Goal: Task Accomplishment & Management: Manage account settings

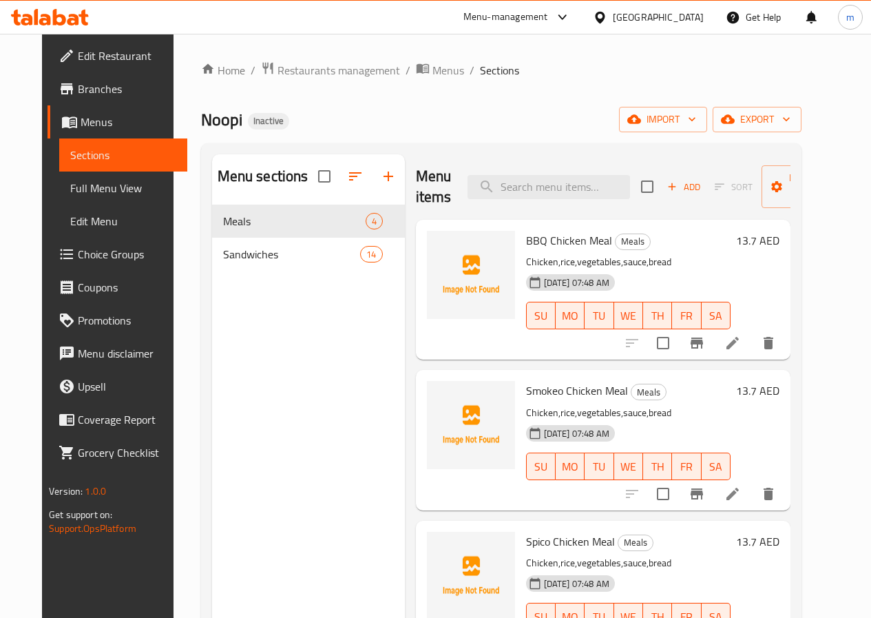
click at [79, 143] on link "Sections" at bounding box center [123, 154] width 128 height 33
click at [70, 111] on link "Menus" at bounding box center [118, 121] width 140 height 33
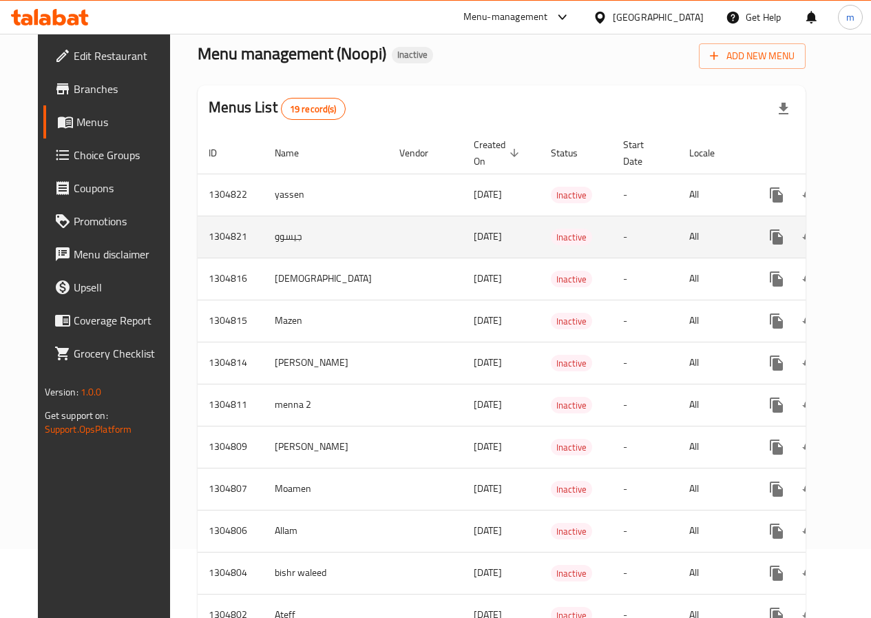
scroll to position [138, 0]
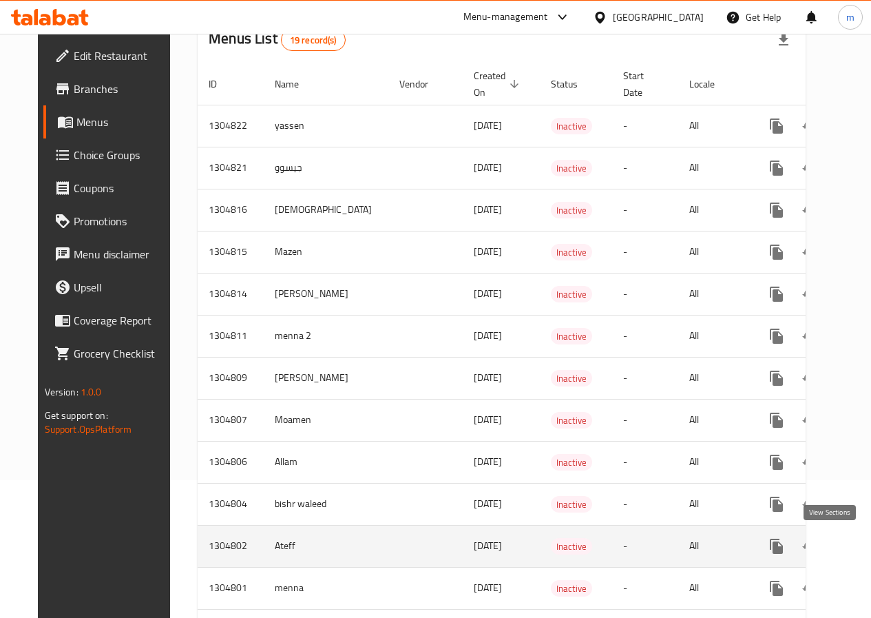
click at [870, 550] on icon "enhanced table" at bounding box center [876, 546] width 12 height 12
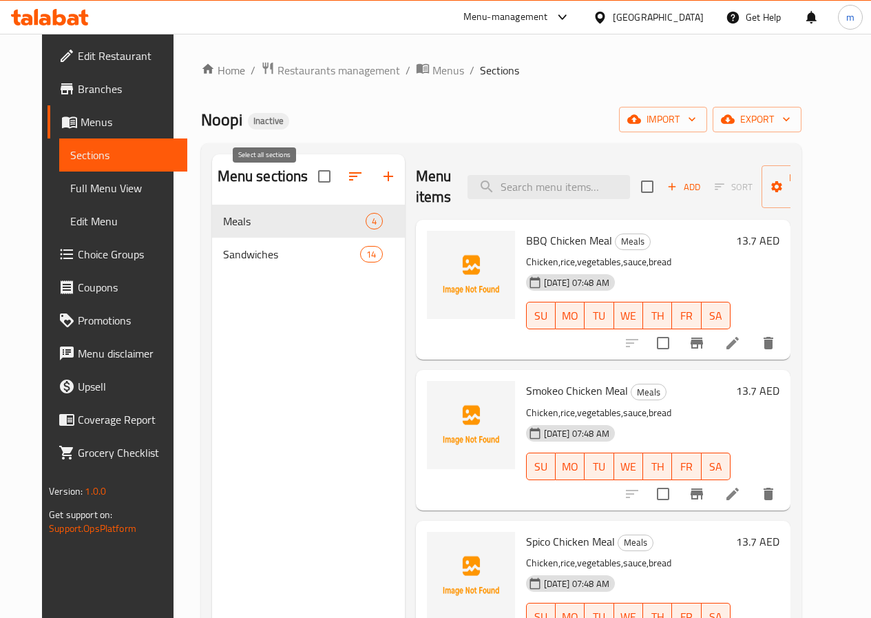
drag, startPoint x: 265, startPoint y: 183, endPoint x: 261, endPoint y: 195, distance: 12.4
click at [310, 185] on input "checkbox" at bounding box center [324, 176] width 29 height 29
checkbox input "true"
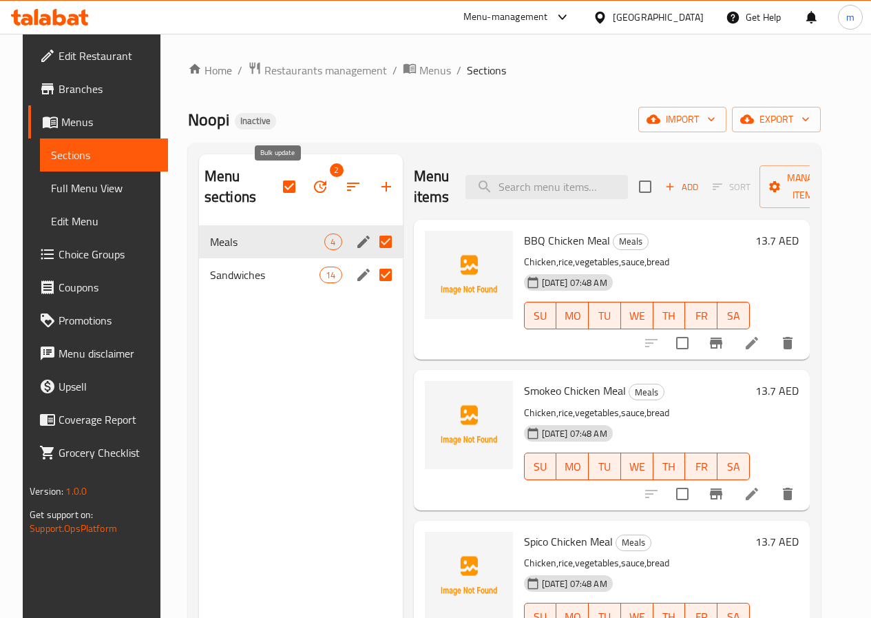
click at [314, 185] on icon "button" at bounding box center [320, 186] width 12 height 12
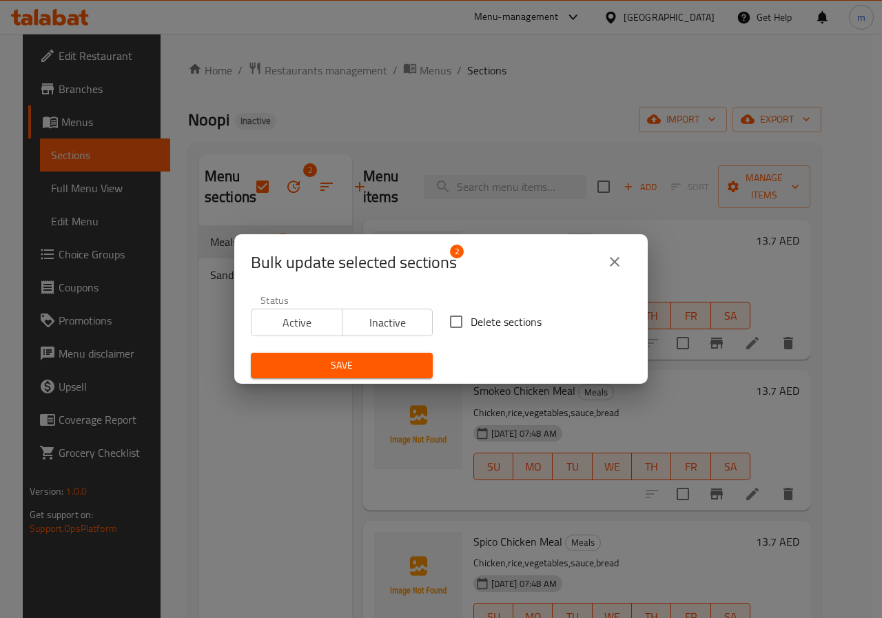
click at [454, 322] on input "Delete sections" at bounding box center [455, 321] width 29 height 29
checkbox input "true"
click at [389, 362] on span "Save" at bounding box center [342, 365] width 160 height 17
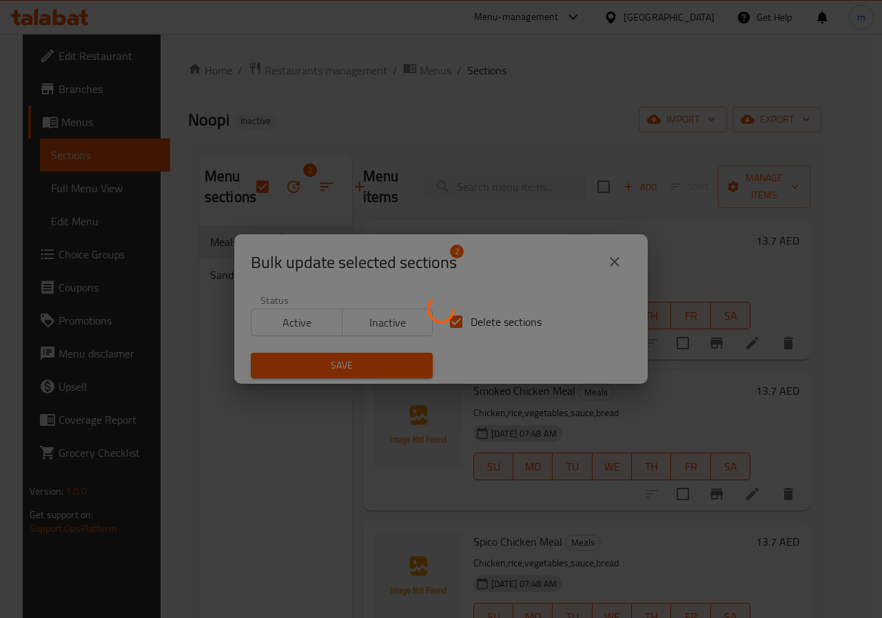
checkbox input "false"
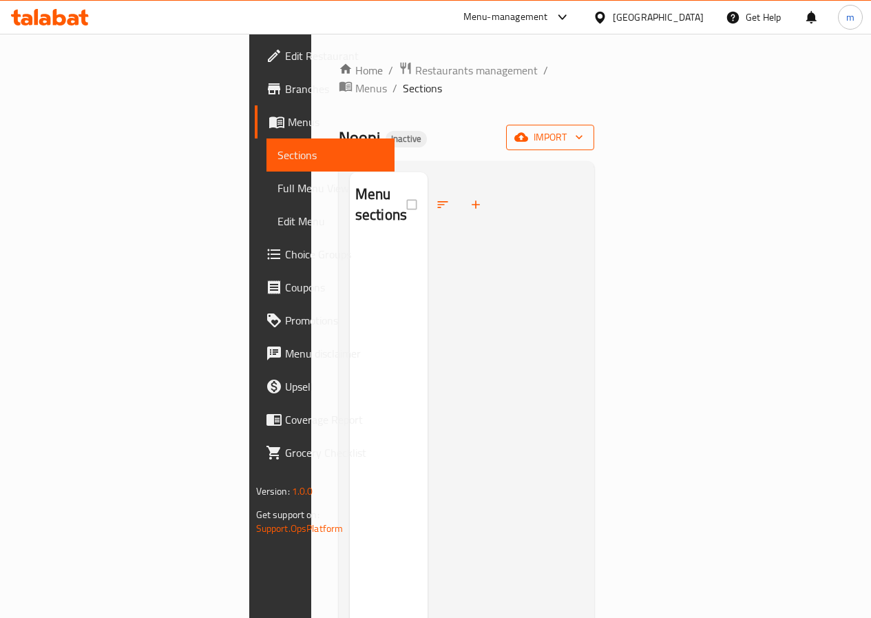
click at [594, 125] on button "import" at bounding box center [550, 137] width 88 height 25
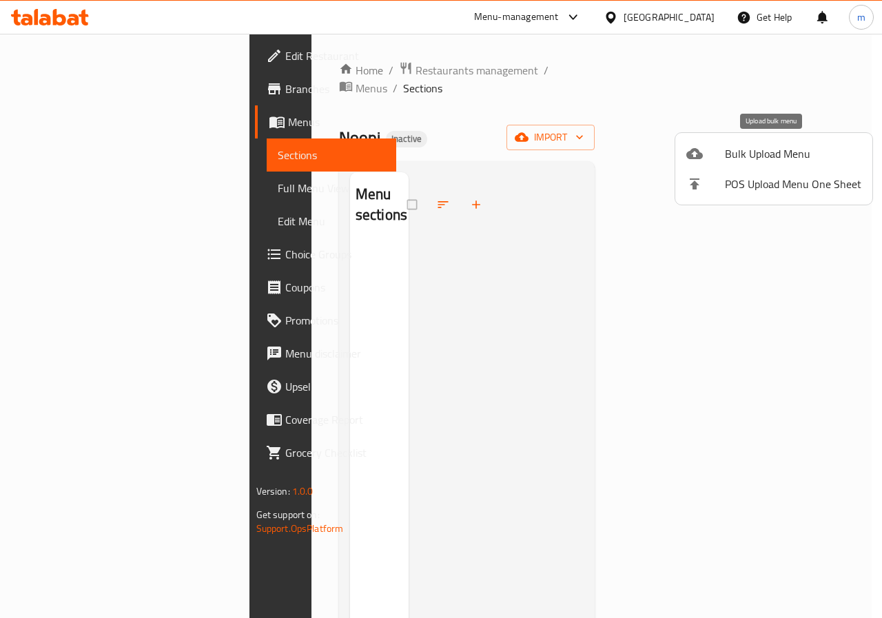
click at [783, 159] on span "Bulk Upload Menu" at bounding box center [793, 153] width 136 height 17
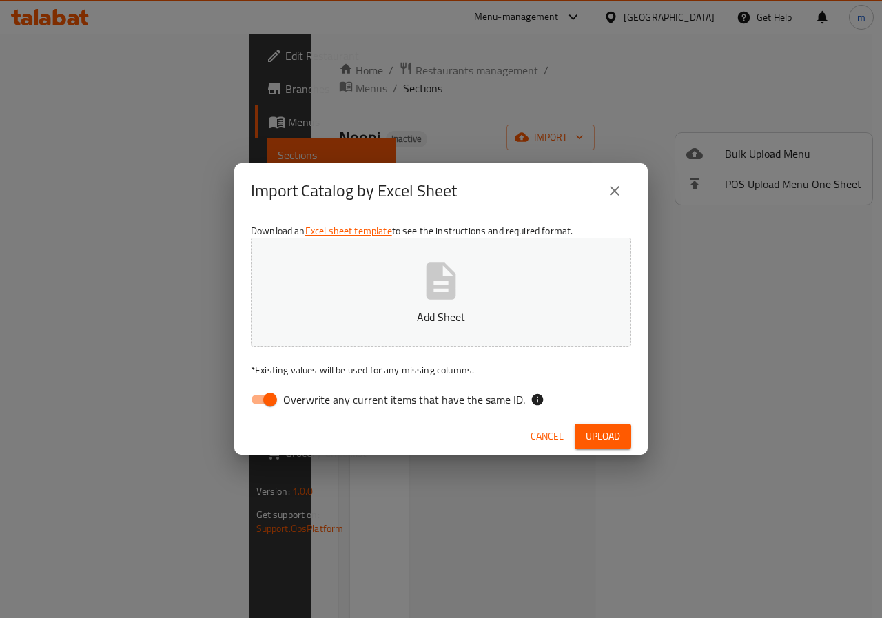
click at [419, 291] on icon "button" at bounding box center [441, 281] width 44 height 44
click at [272, 401] on input "Overwrite any current items that have the same ID." at bounding box center [270, 399] width 79 height 26
checkbox input "false"
click at [598, 443] on span "Upload" at bounding box center [602, 436] width 34 height 17
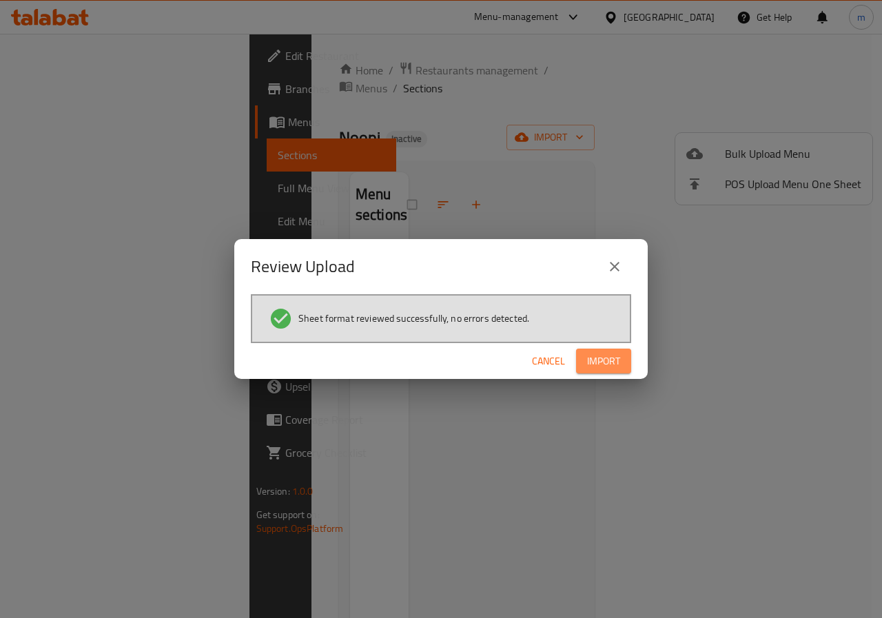
click at [609, 361] on span "Import" at bounding box center [603, 361] width 33 height 17
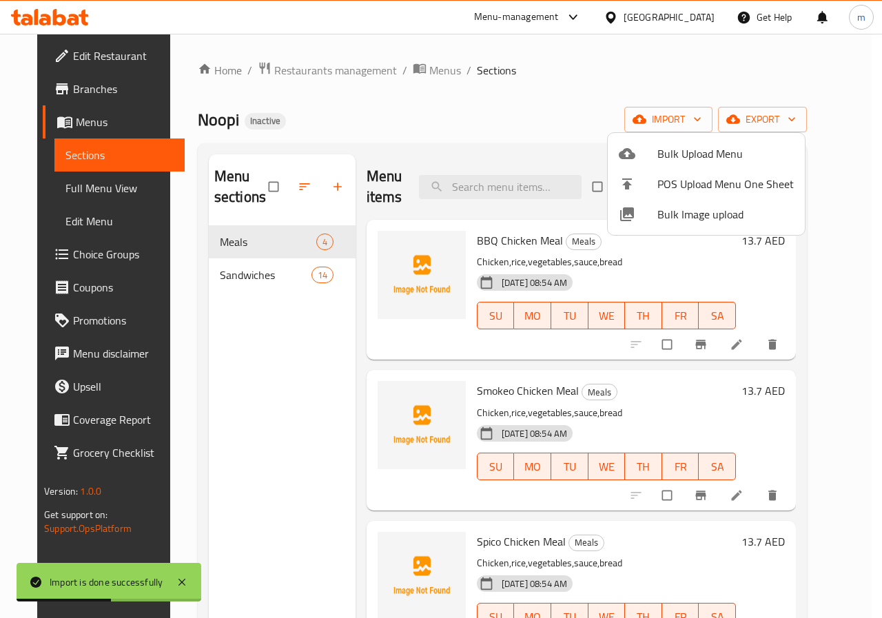
click at [815, 127] on div at bounding box center [441, 309] width 882 height 618
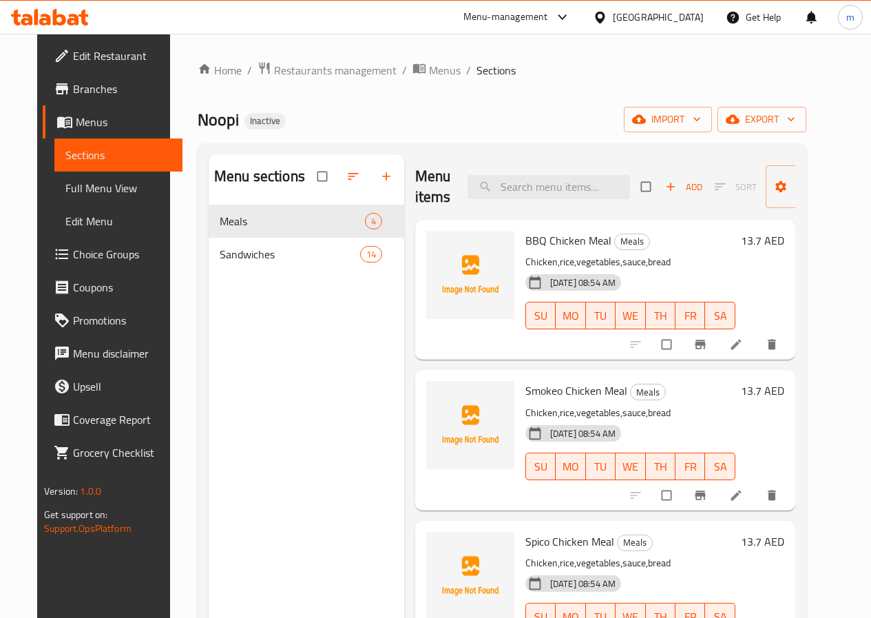
click at [687, 264] on p "Chicken,rice,vegetables,sauce,bread" at bounding box center [631, 261] width 210 height 17
click at [678, 262] on p "Chicken,rice,vegetables,sauce,bread" at bounding box center [631, 261] width 210 height 17
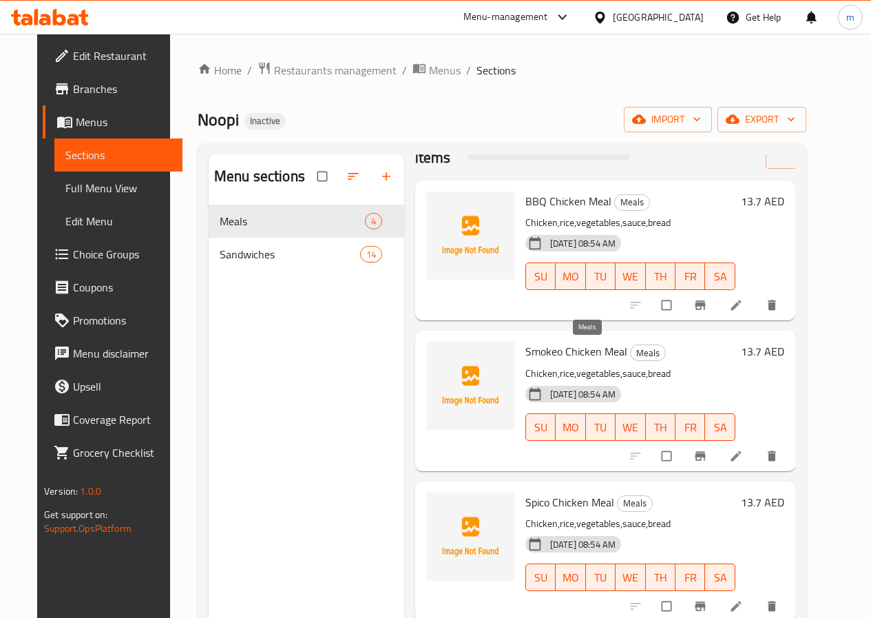
click at [631, 353] on span "Meals" at bounding box center [648, 353] width 34 height 16
click at [635, 351] on h6 "Smokeo Chicken Meal Meals" at bounding box center [631, 351] width 210 height 19
click at [568, 371] on p "Chicken,rice,vegetables,sauce,bread" at bounding box center [631, 373] width 210 height 17
click at [526, 354] on span "Smokeo Chicken Meal" at bounding box center [577, 351] width 102 height 21
click at [753, 452] on li at bounding box center [737, 456] width 39 height 22
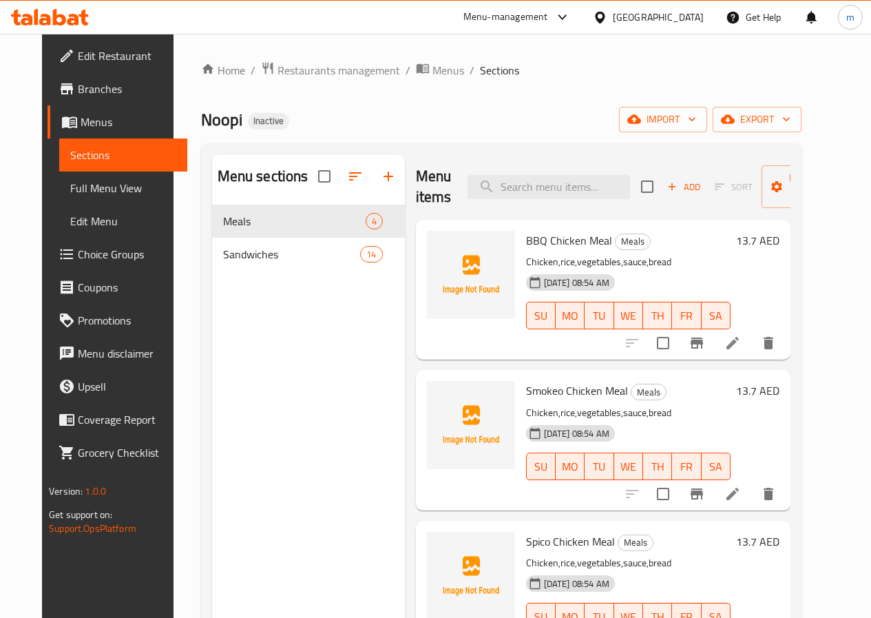
click at [752, 346] on li at bounding box center [733, 343] width 39 height 25
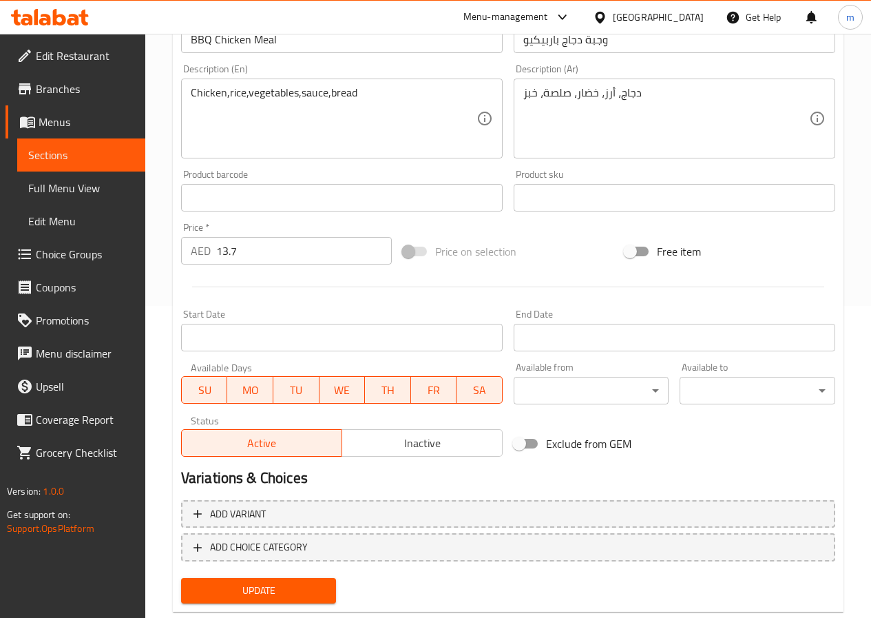
scroll to position [344, 0]
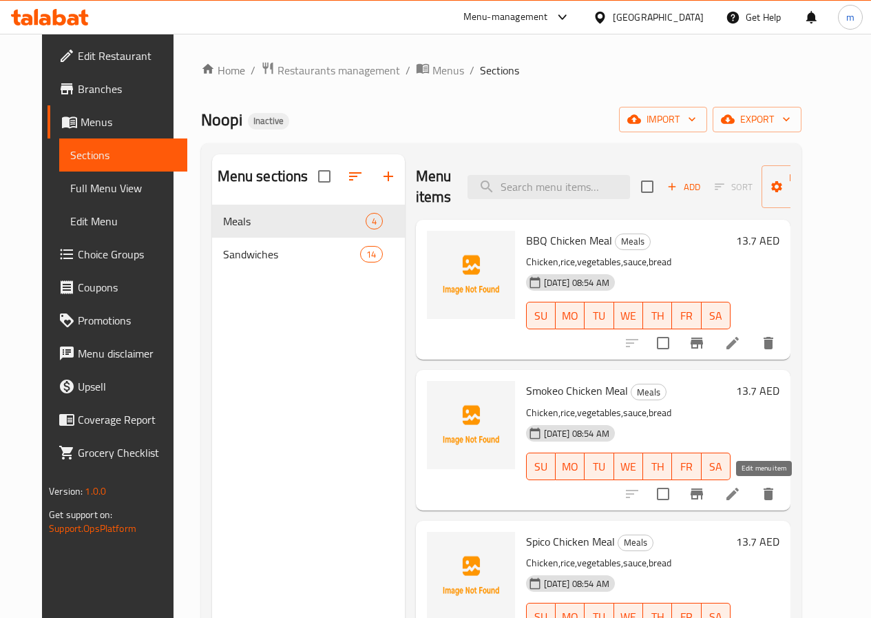
click at [741, 501] on icon at bounding box center [733, 494] width 17 height 17
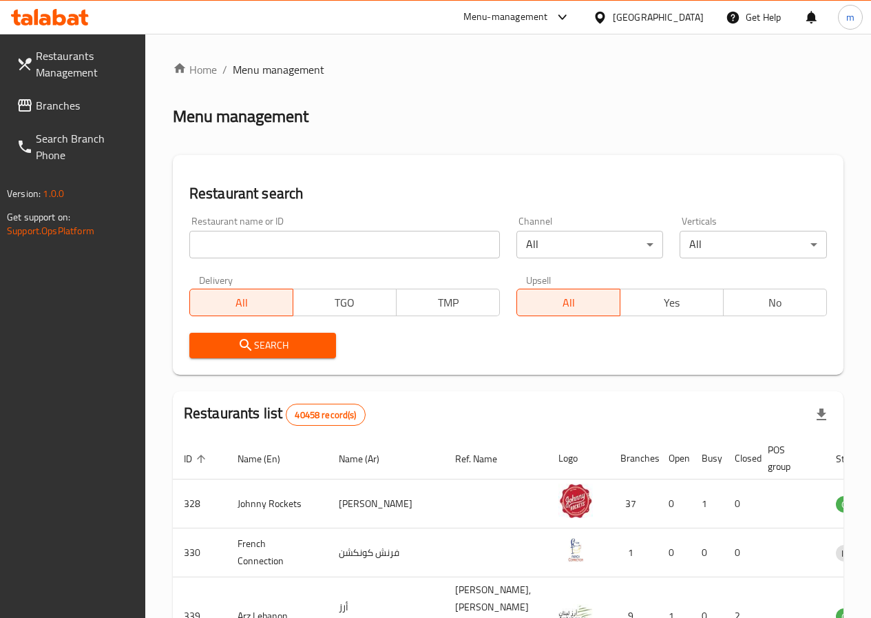
click at [38, 61] on span "Restaurants Management" at bounding box center [85, 64] width 98 height 33
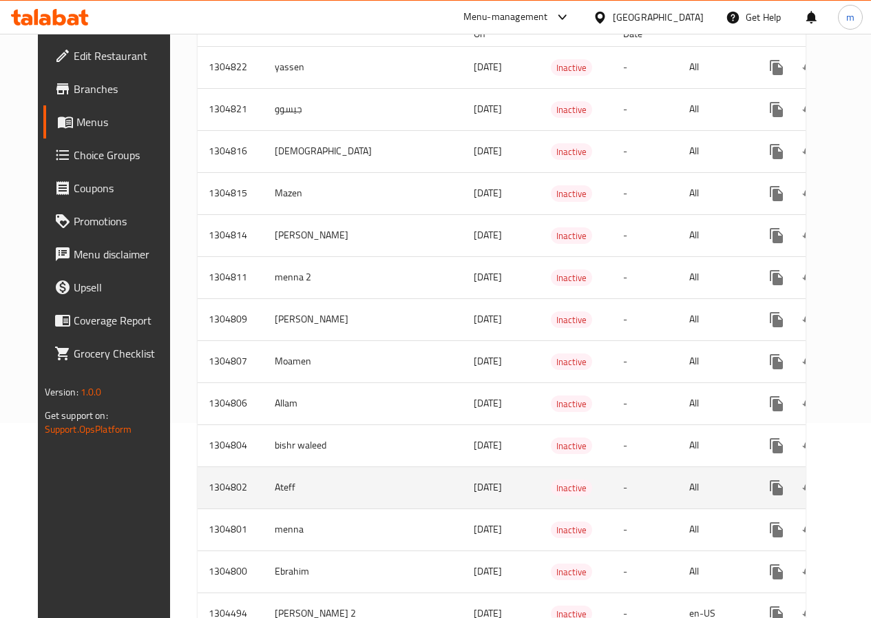
scroll to position [207, 0]
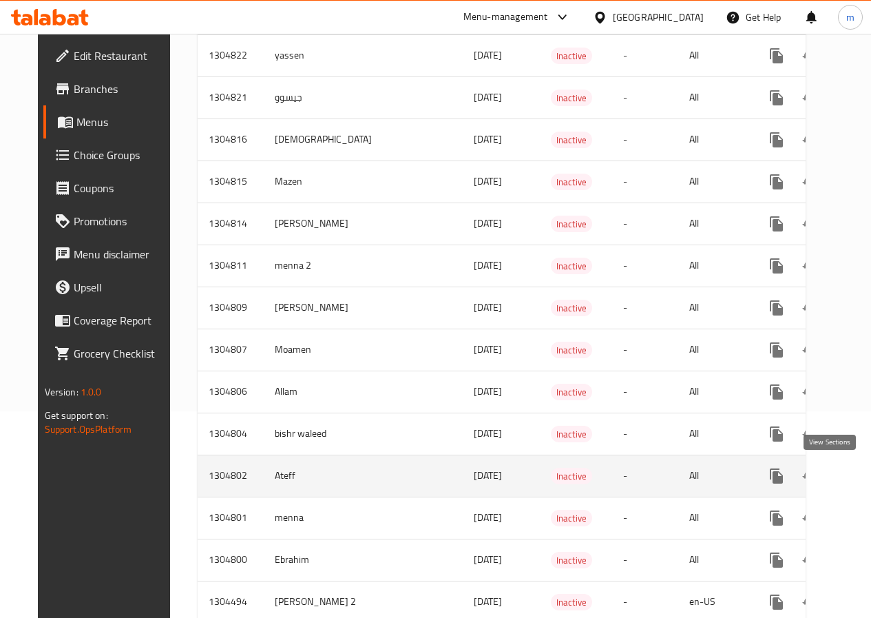
click at [868, 482] on icon "enhanced table" at bounding box center [876, 476] width 17 height 17
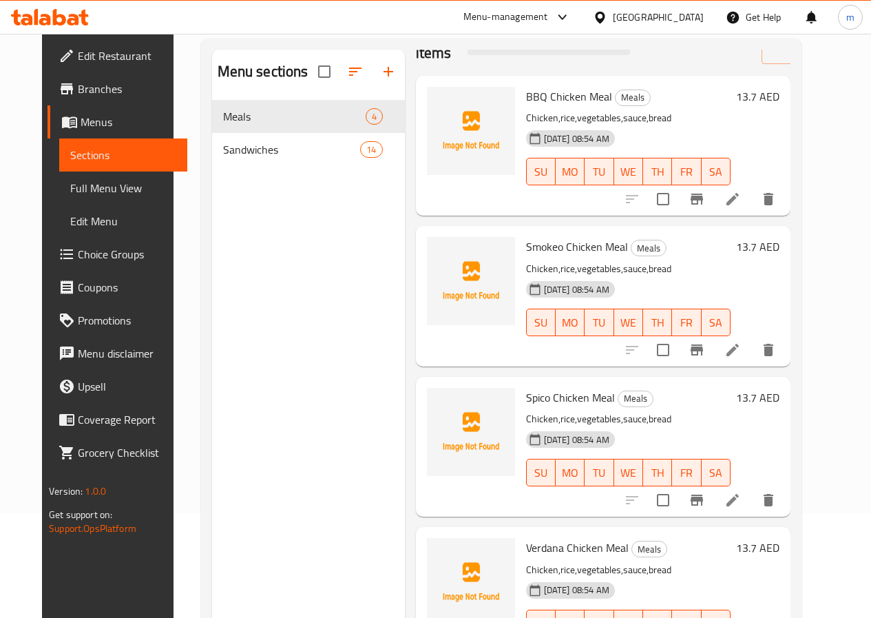
scroll to position [138, 0]
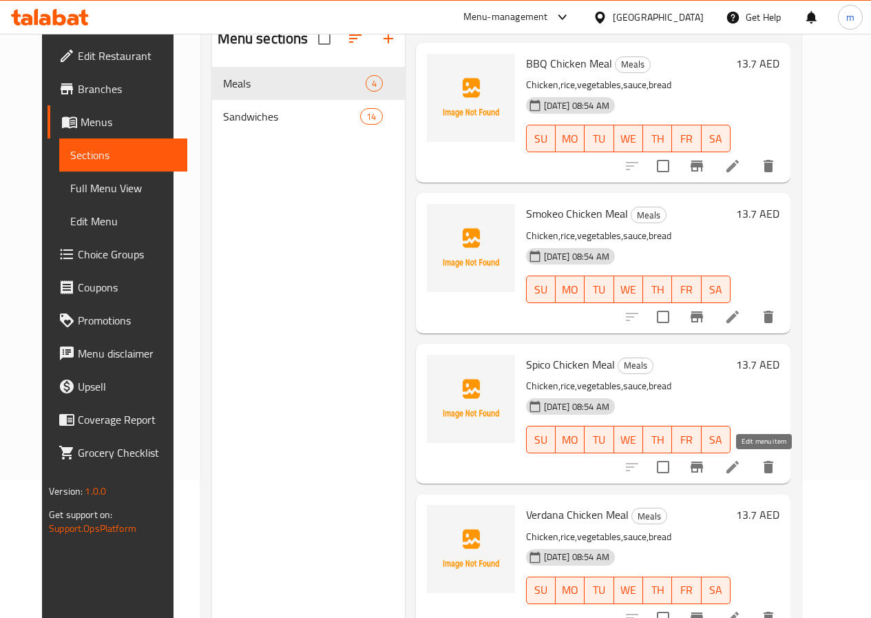
click at [741, 459] on icon at bounding box center [733, 467] width 17 height 17
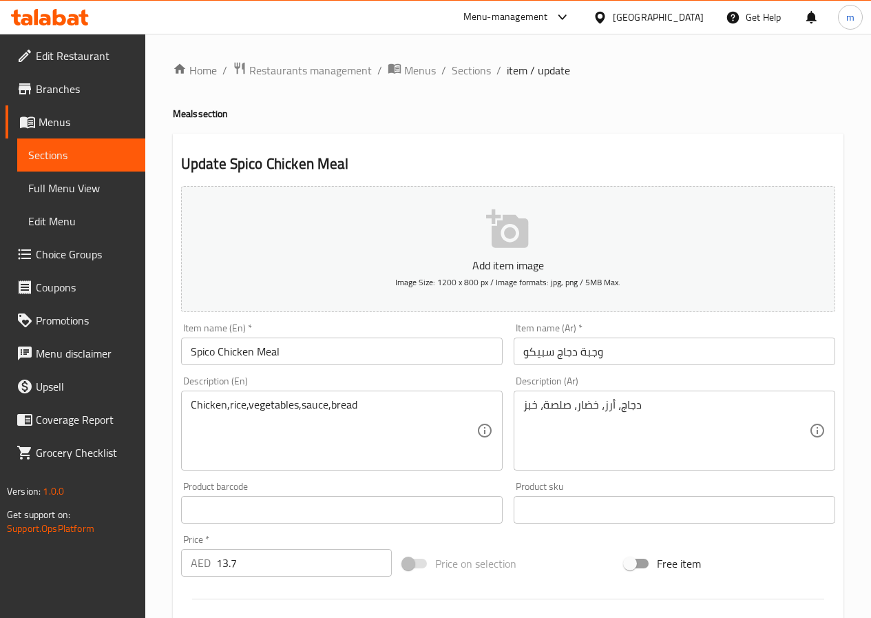
click at [112, 147] on span "Sections" at bounding box center [81, 155] width 106 height 17
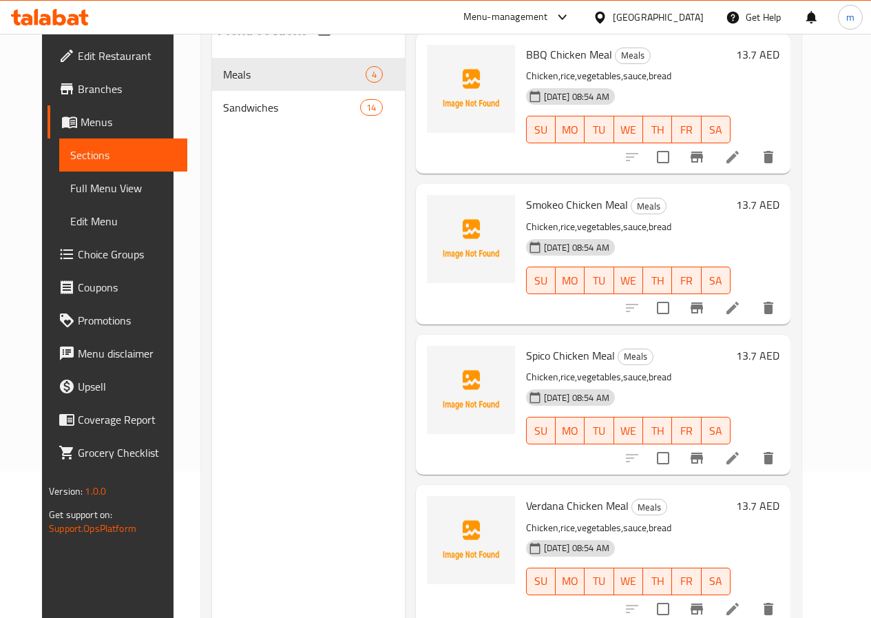
scroll to position [193, 0]
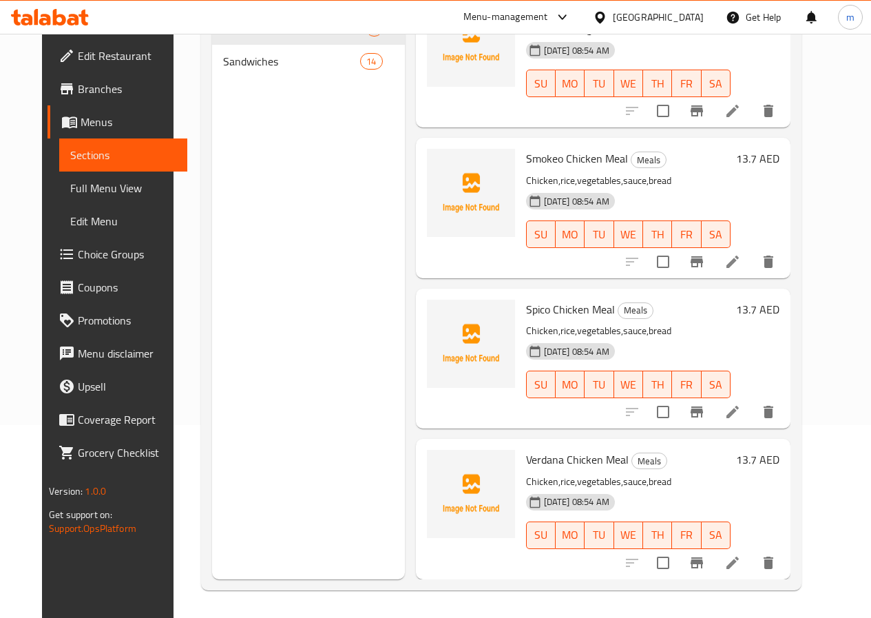
click at [752, 559] on li at bounding box center [733, 562] width 39 height 25
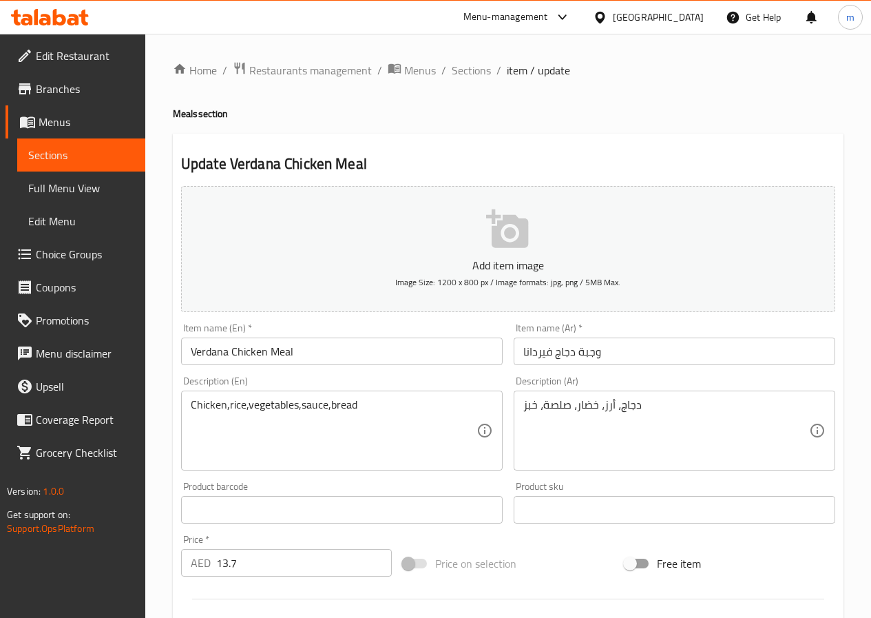
click at [85, 155] on span "Sections" at bounding box center [81, 155] width 106 height 17
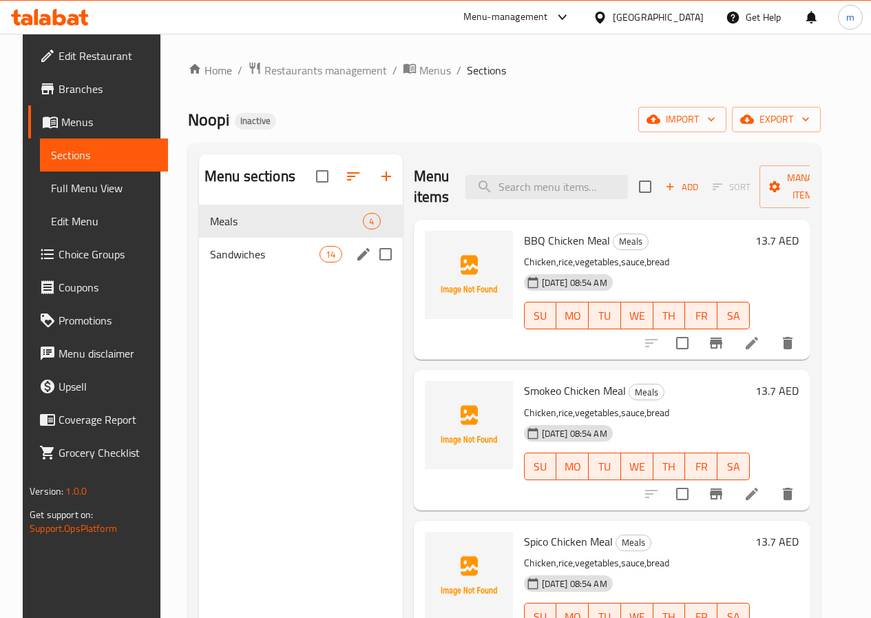
click at [287, 271] on div "Sandwiches 14" at bounding box center [301, 254] width 204 height 33
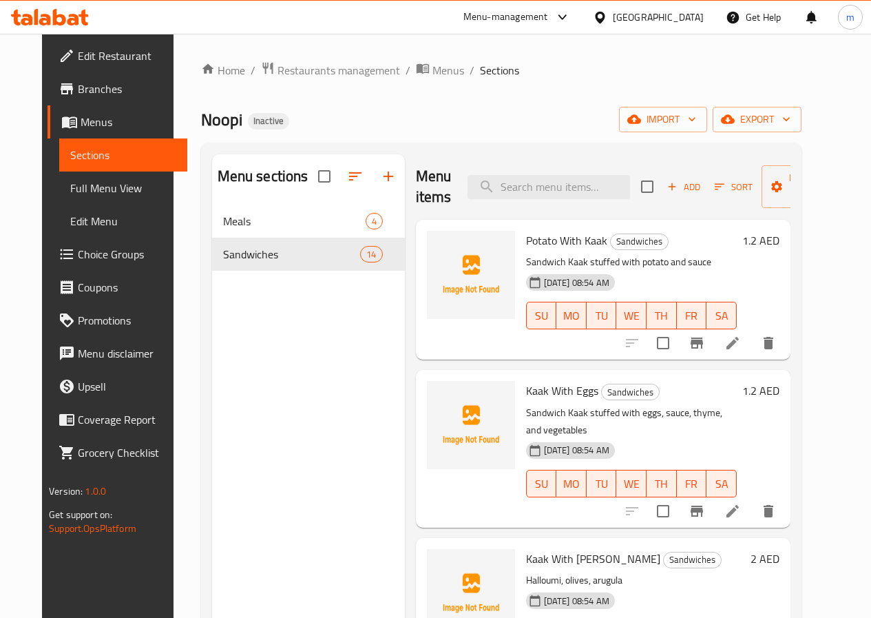
click at [752, 341] on li at bounding box center [733, 343] width 39 height 25
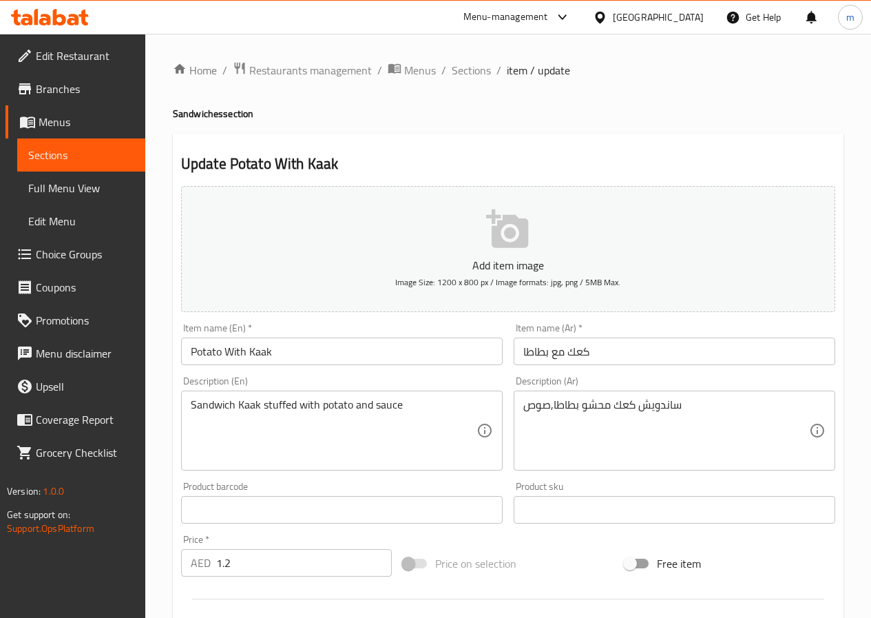
click at [75, 160] on span "Sections" at bounding box center [81, 155] width 106 height 17
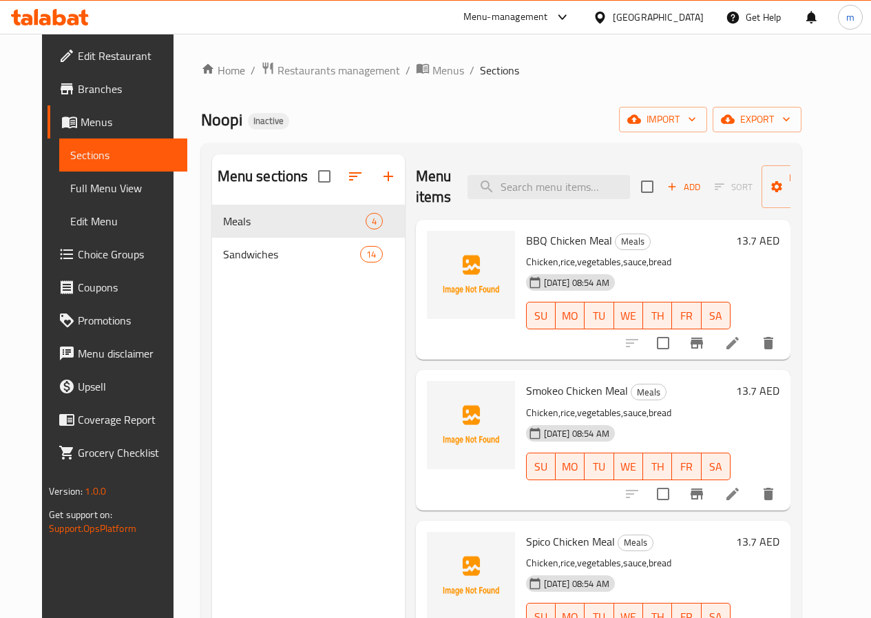
click at [752, 488] on li at bounding box center [733, 493] width 39 height 25
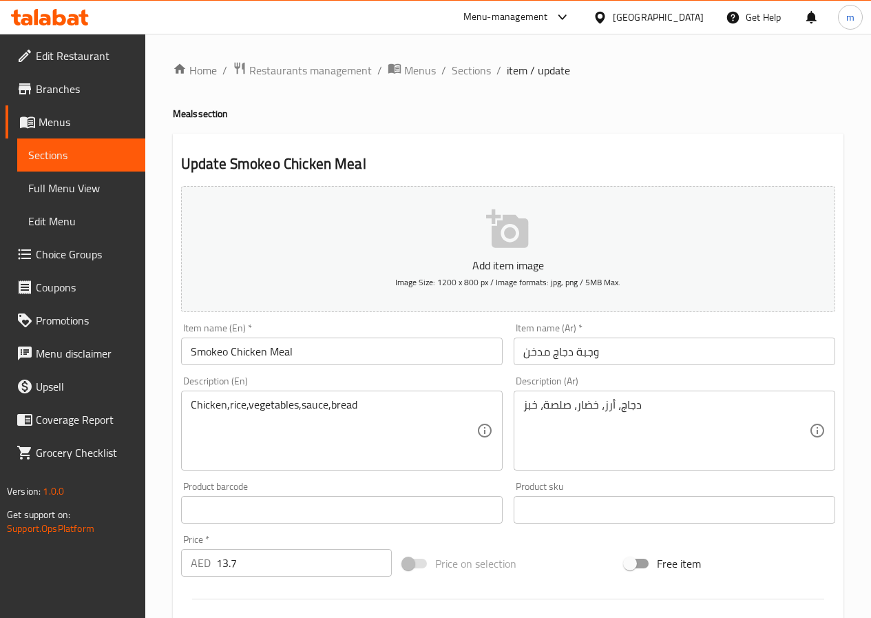
drag, startPoint x: 89, startPoint y: 145, endPoint x: 116, endPoint y: 156, distance: 29.0
click at [89, 145] on link "Sections" at bounding box center [81, 154] width 128 height 33
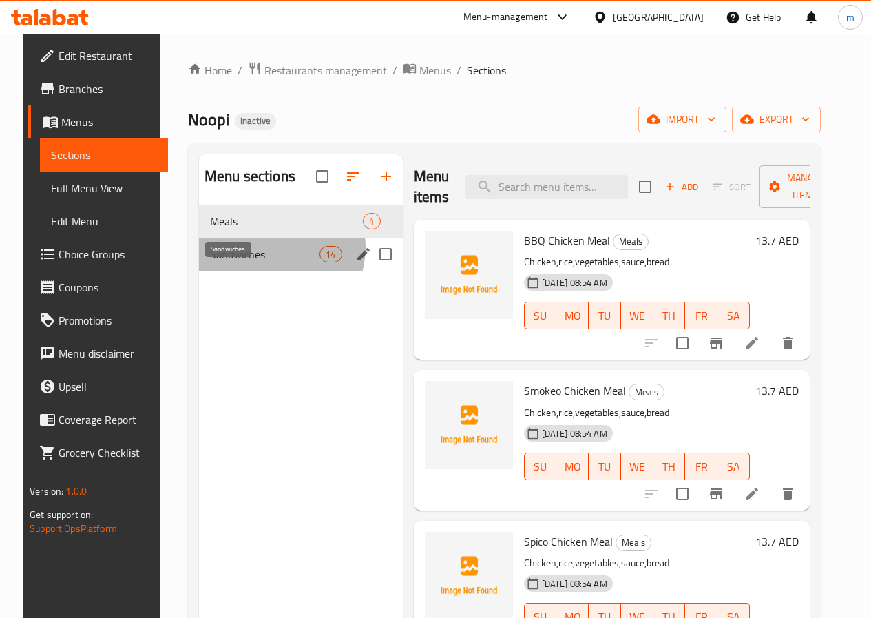
click at [259, 262] on span "Sandwiches" at bounding box center [265, 254] width 110 height 17
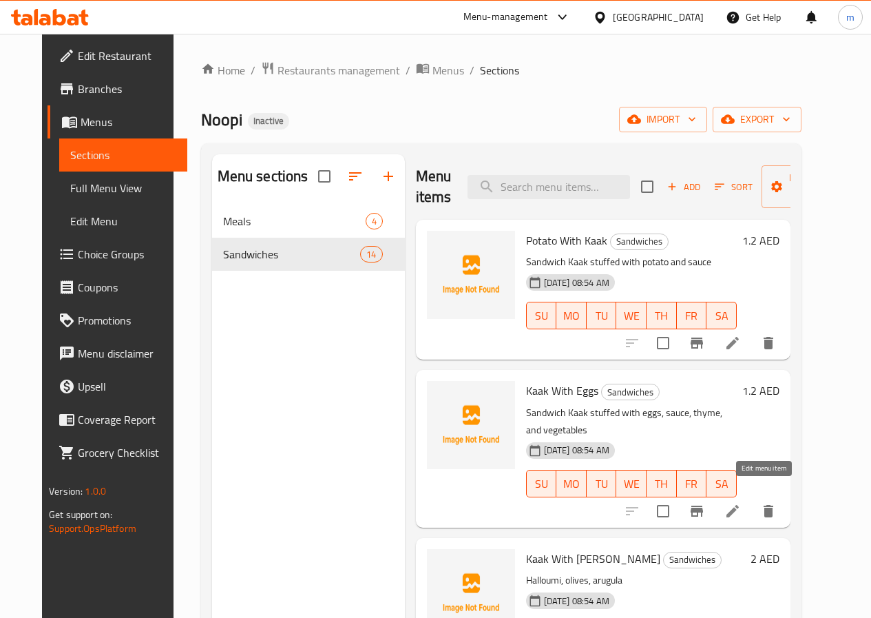
click at [741, 503] on icon at bounding box center [733, 511] width 17 height 17
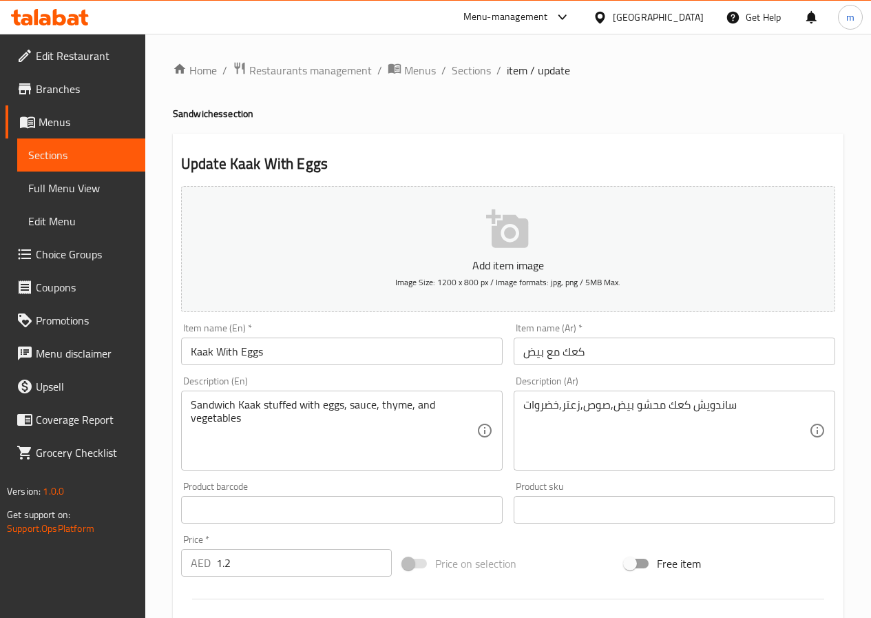
click at [79, 158] on span "Sections" at bounding box center [81, 155] width 106 height 17
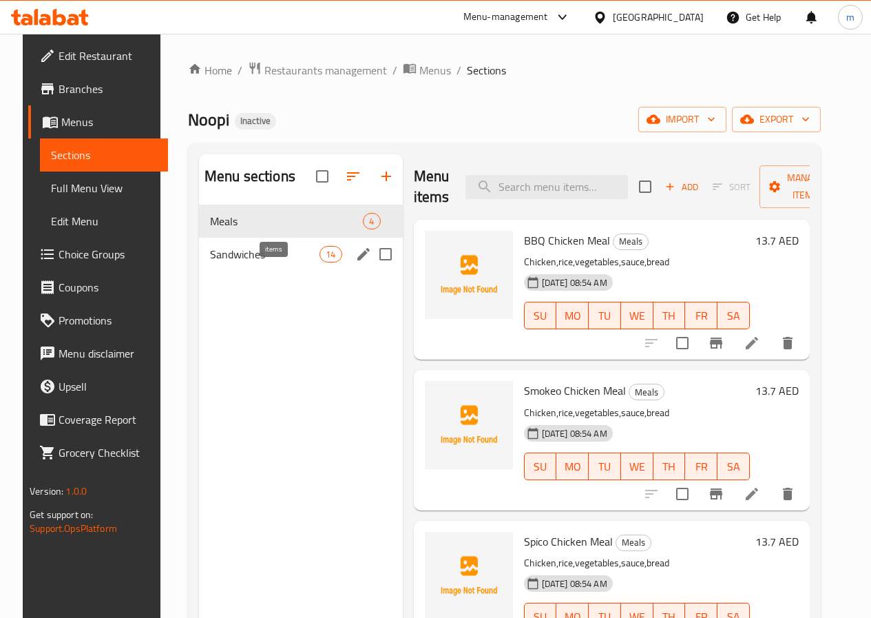
click at [320, 262] on div "14" at bounding box center [331, 254] width 22 height 17
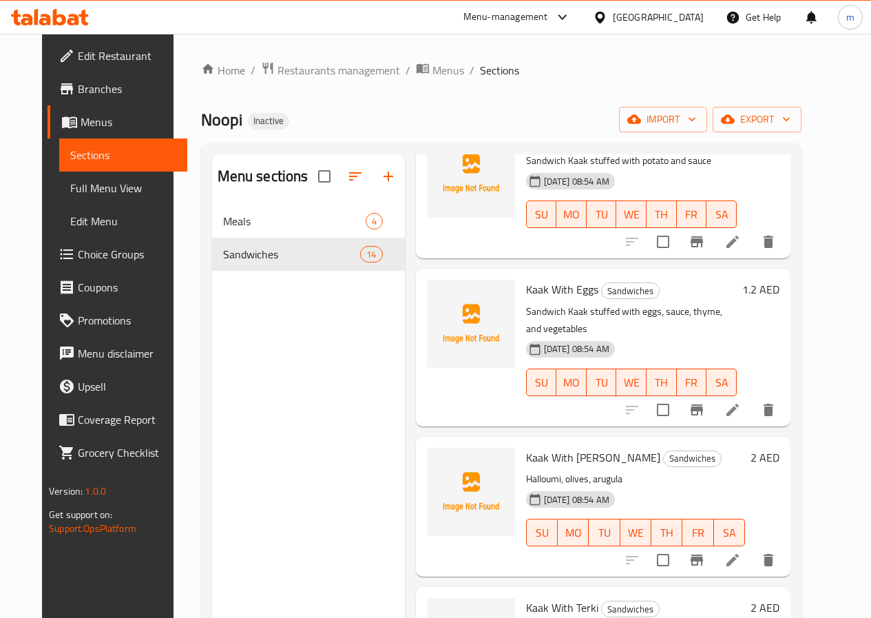
scroll to position [138, 0]
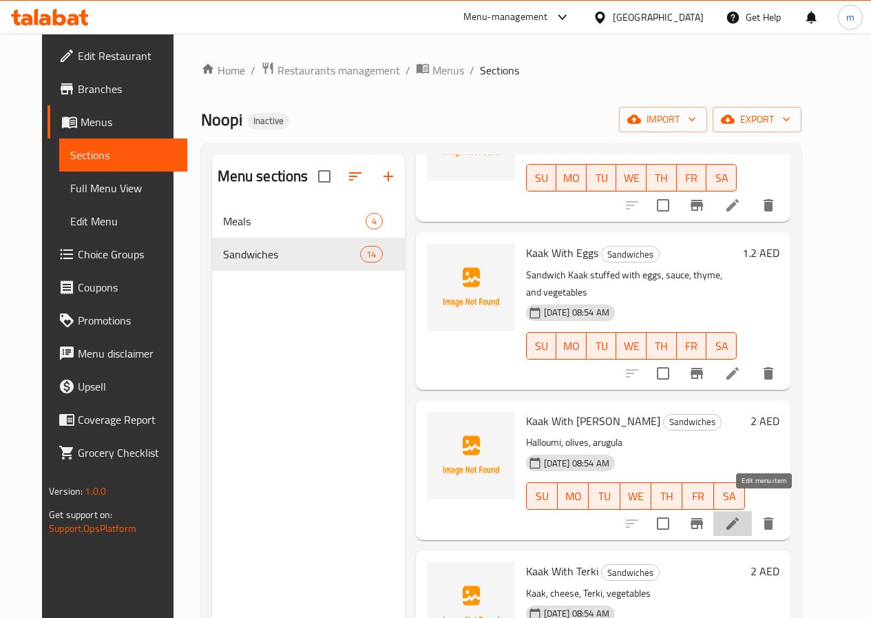
click at [741, 515] on icon at bounding box center [733, 523] width 17 height 17
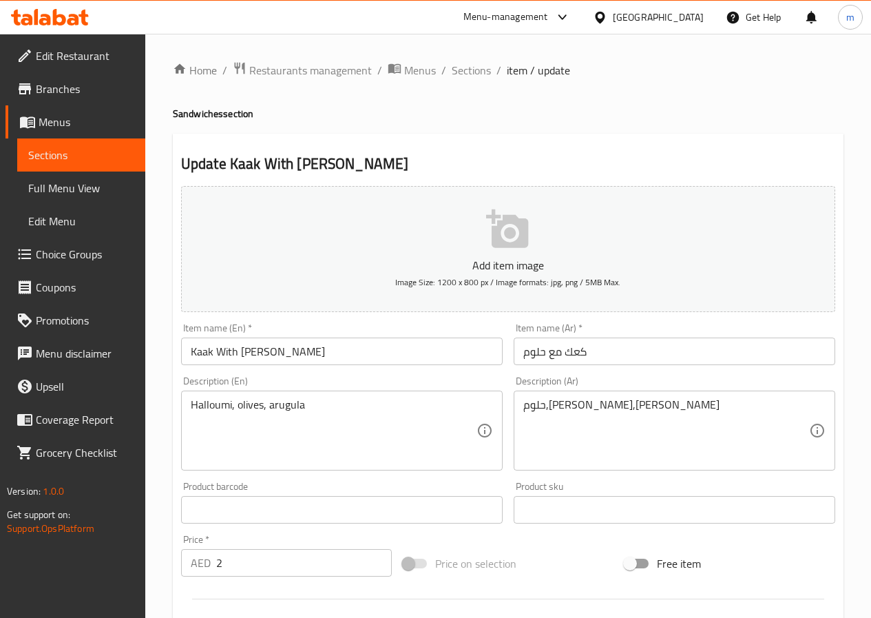
click at [92, 163] on span "Sections" at bounding box center [81, 155] width 106 height 17
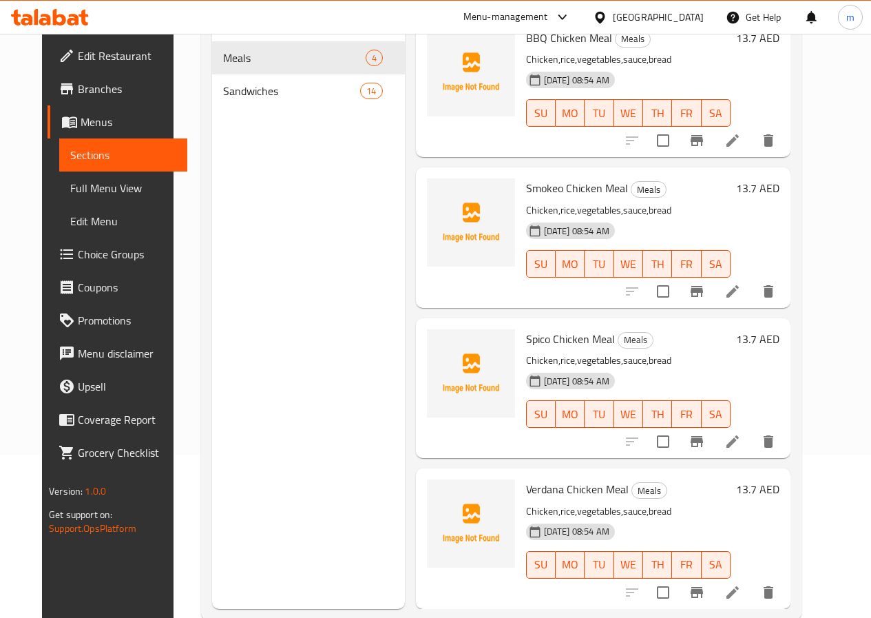
scroll to position [193, 0]
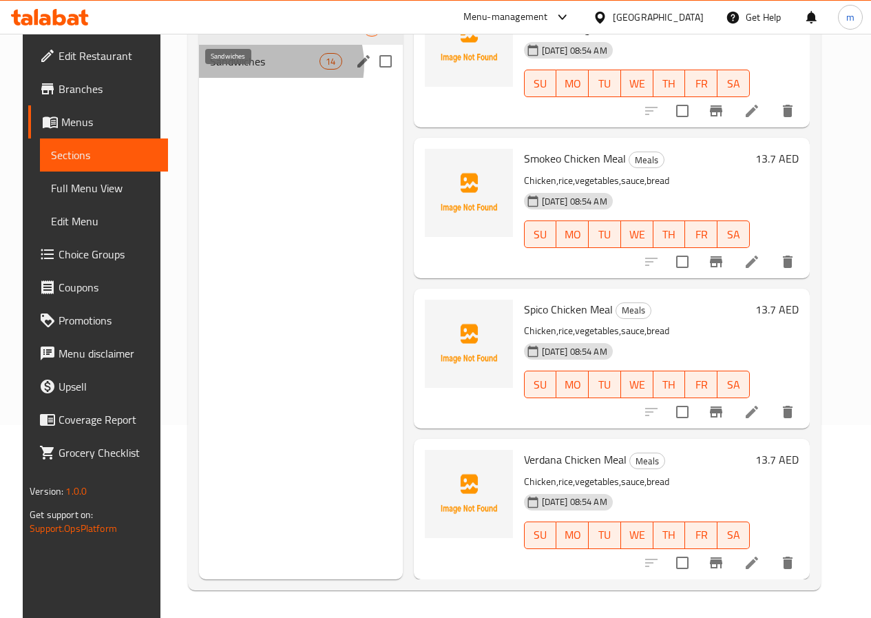
click at [258, 70] on span "Sandwiches" at bounding box center [265, 61] width 110 height 17
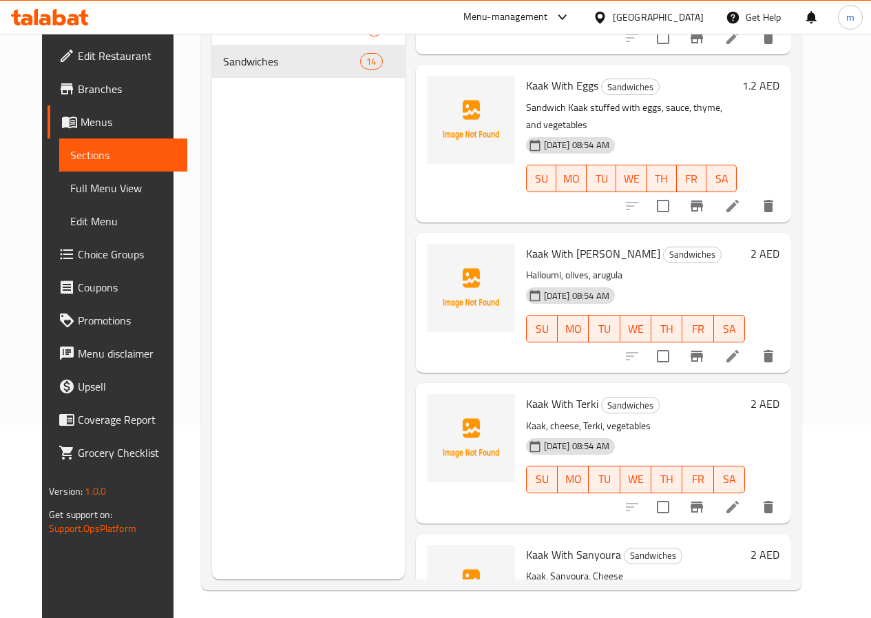
scroll to position [108, 0]
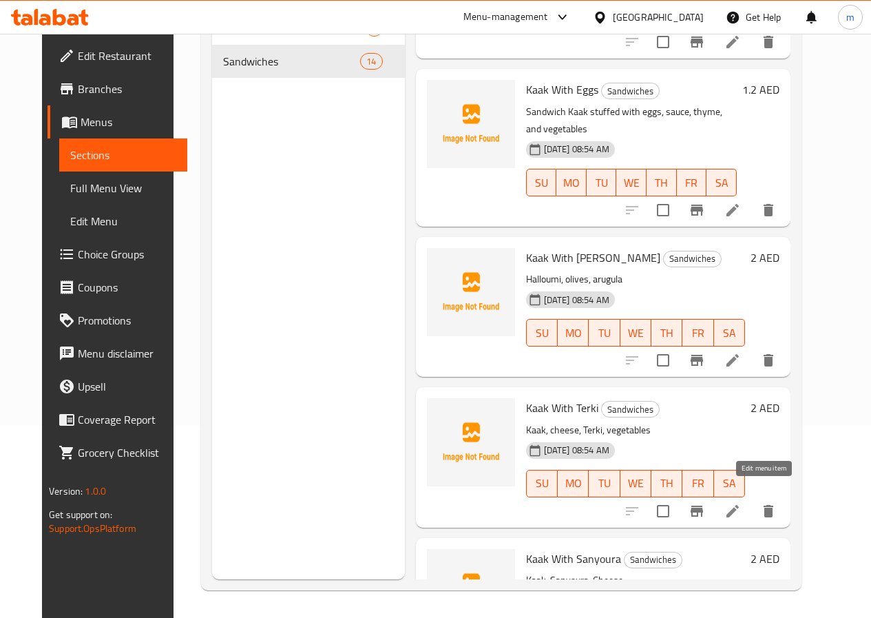
click at [741, 503] on icon at bounding box center [733, 511] width 17 height 17
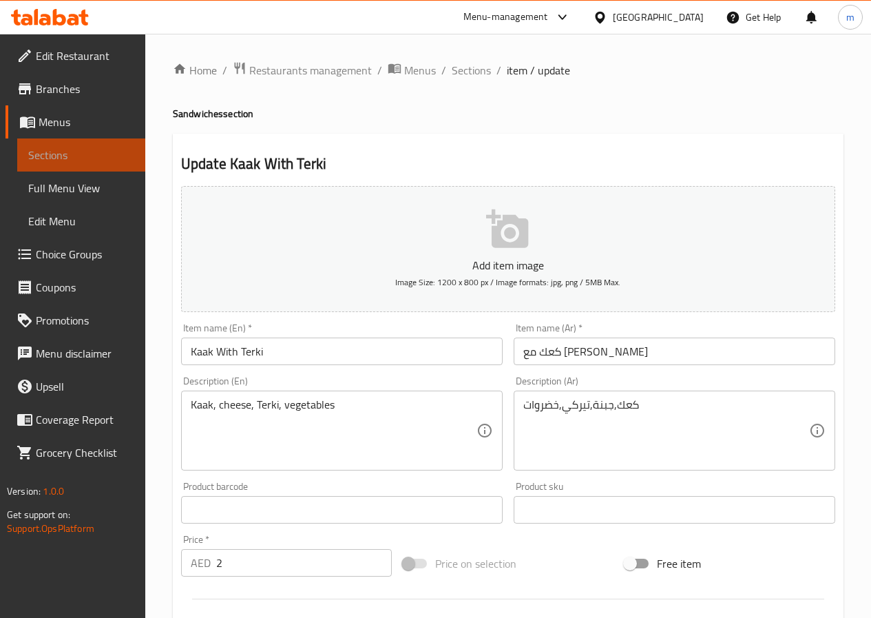
click at [101, 163] on link "Sections" at bounding box center [81, 154] width 128 height 33
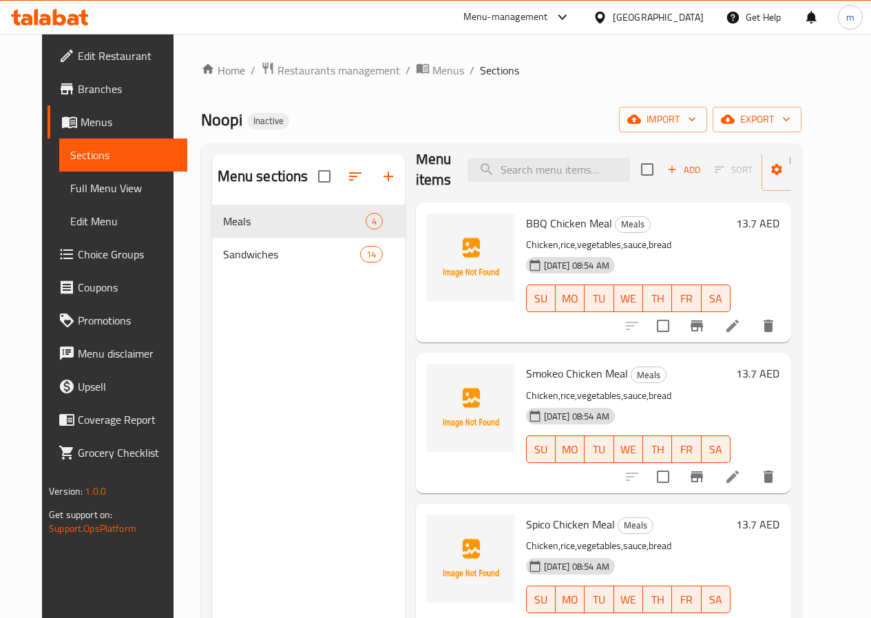
scroll to position [39, 0]
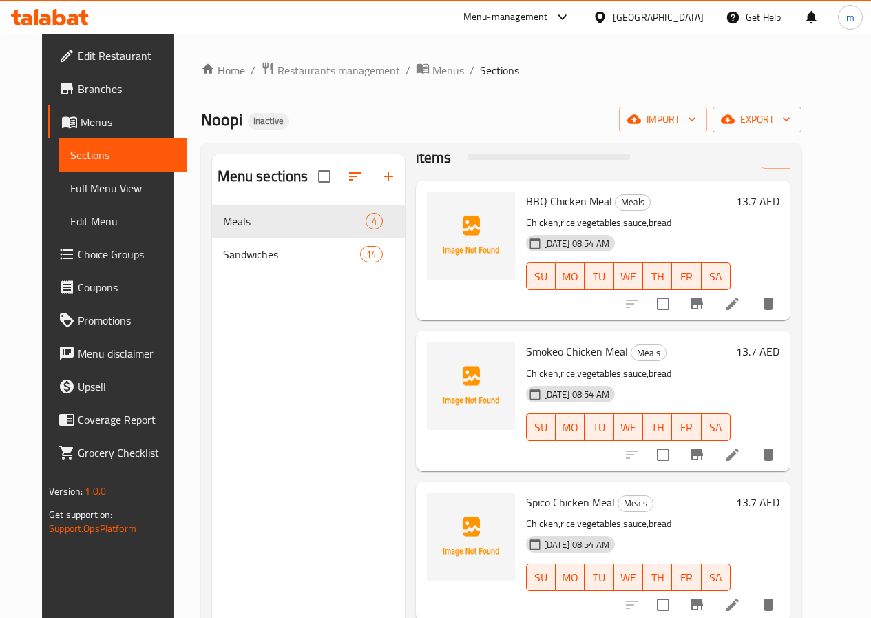
click at [237, 262] on span "Sandwiches" at bounding box center [292, 254] width 138 height 17
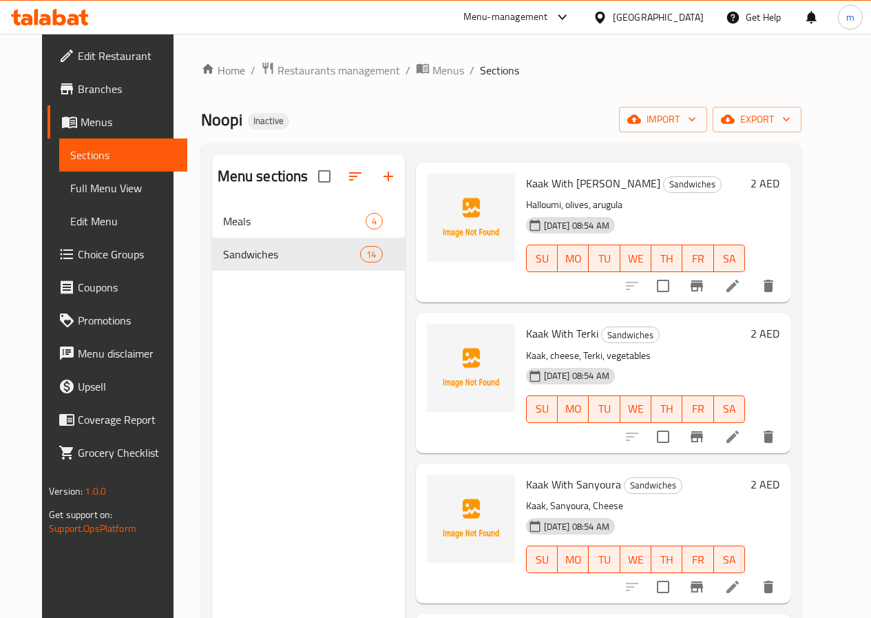
scroll to position [384, 0]
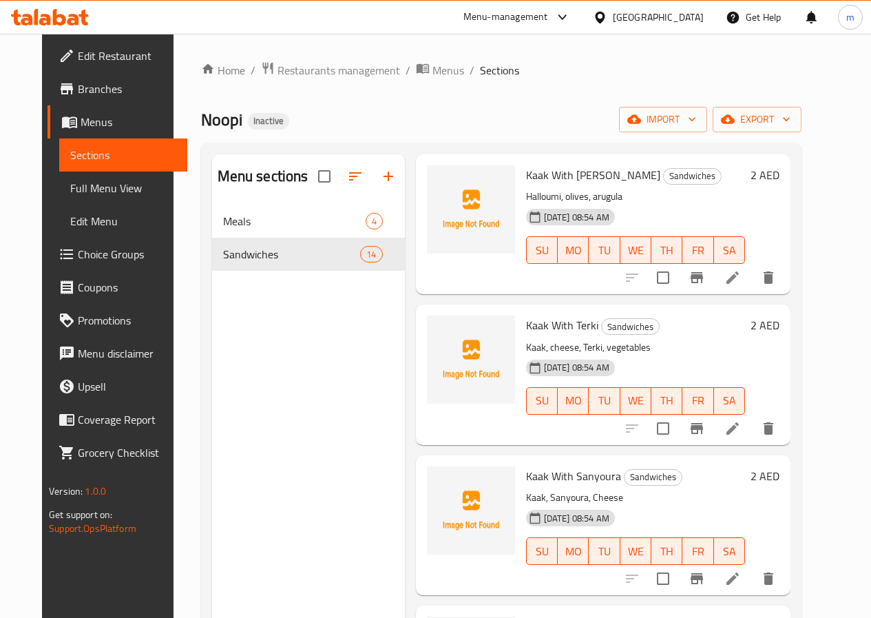
click at [752, 570] on li at bounding box center [733, 578] width 39 height 25
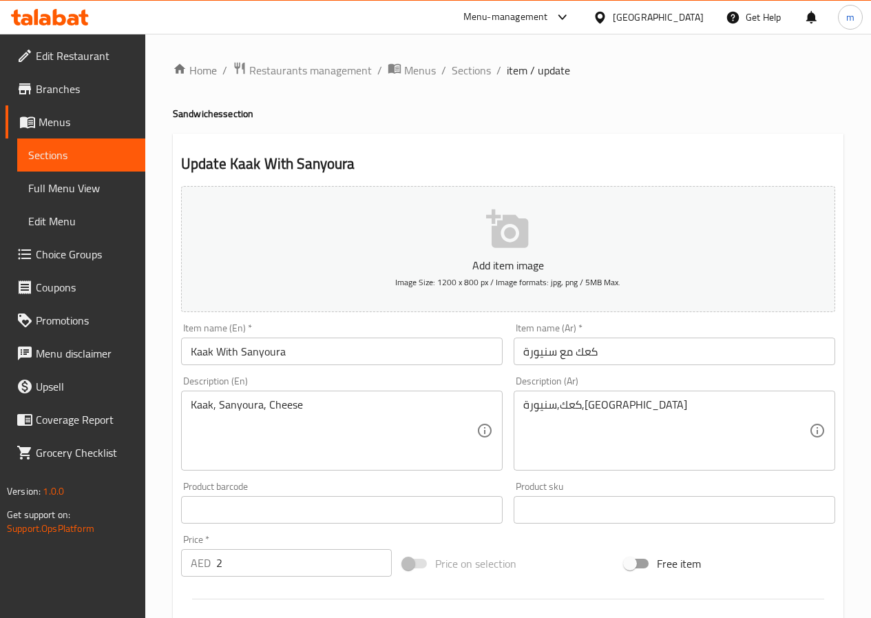
click at [58, 155] on span "Sections" at bounding box center [81, 155] width 106 height 17
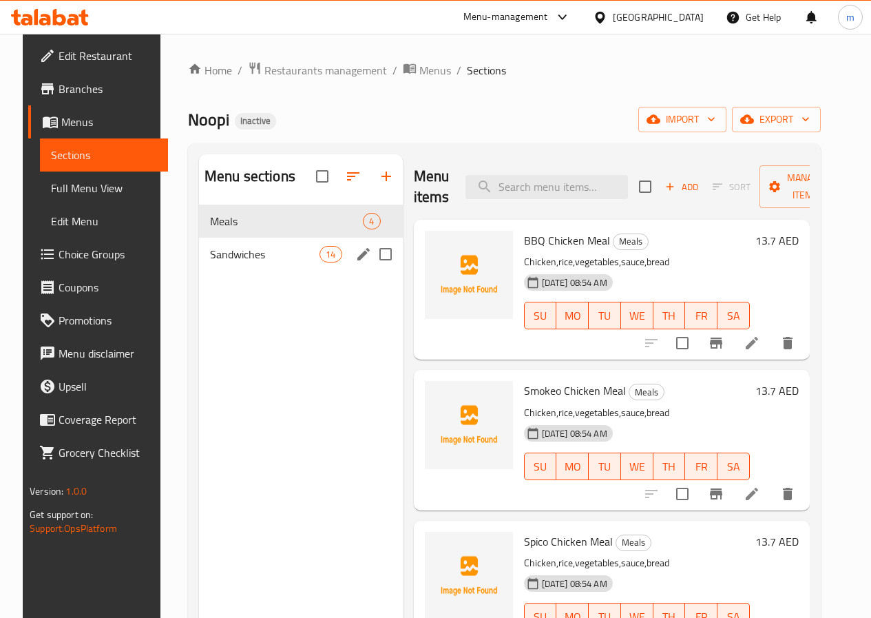
click at [246, 262] on span "Sandwiches" at bounding box center [265, 254] width 110 height 17
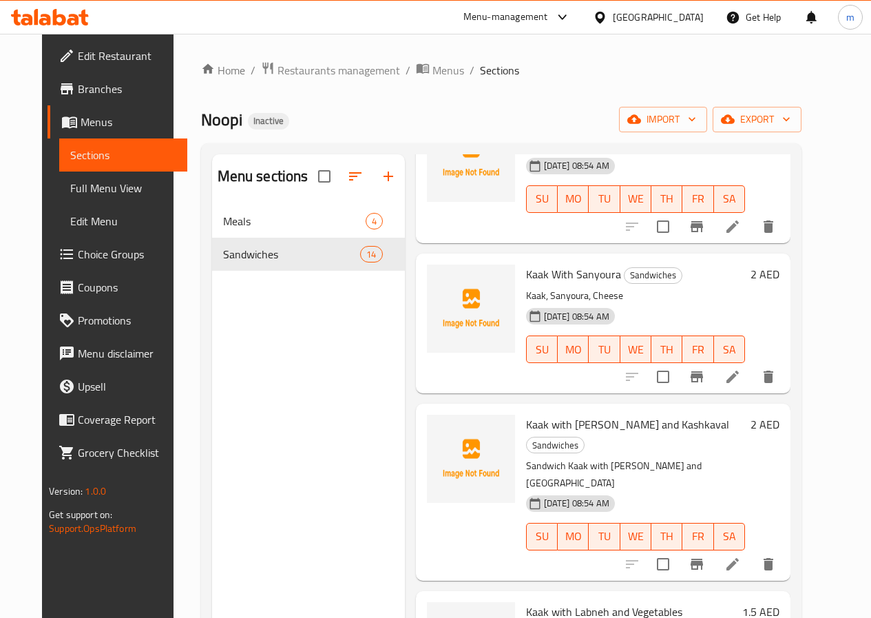
scroll to position [689, 0]
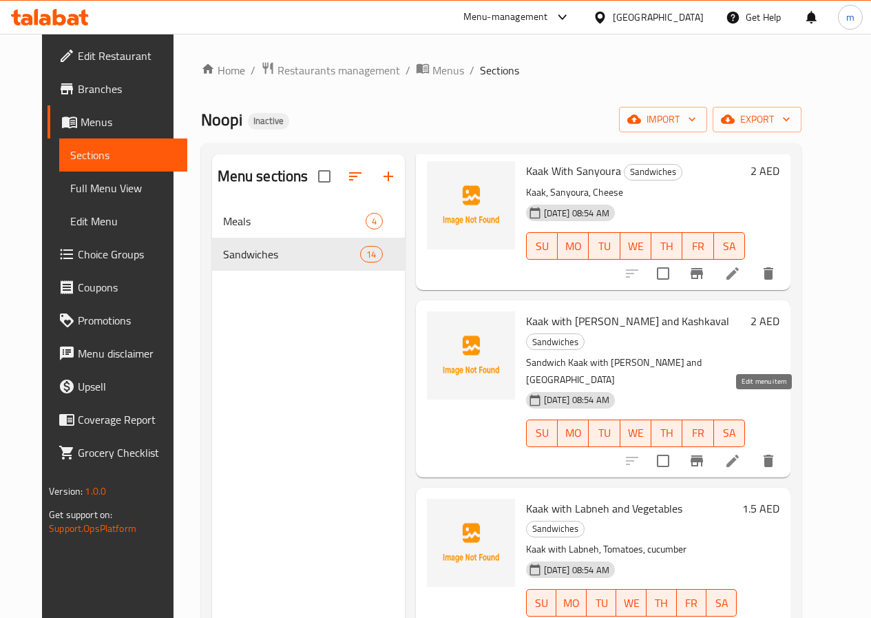
click at [741, 452] on icon at bounding box center [733, 460] width 17 height 17
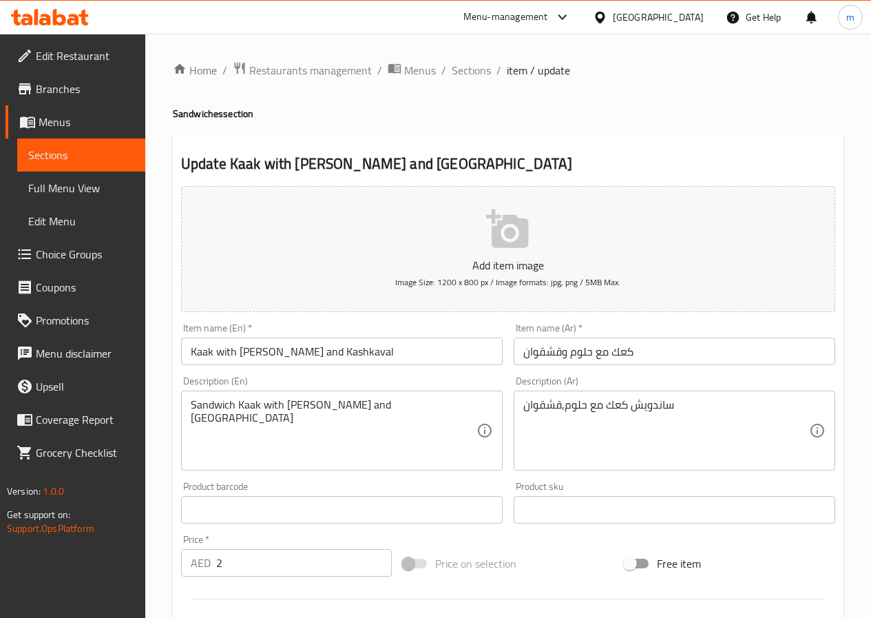
click at [85, 154] on span "Sections" at bounding box center [81, 155] width 106 height 17
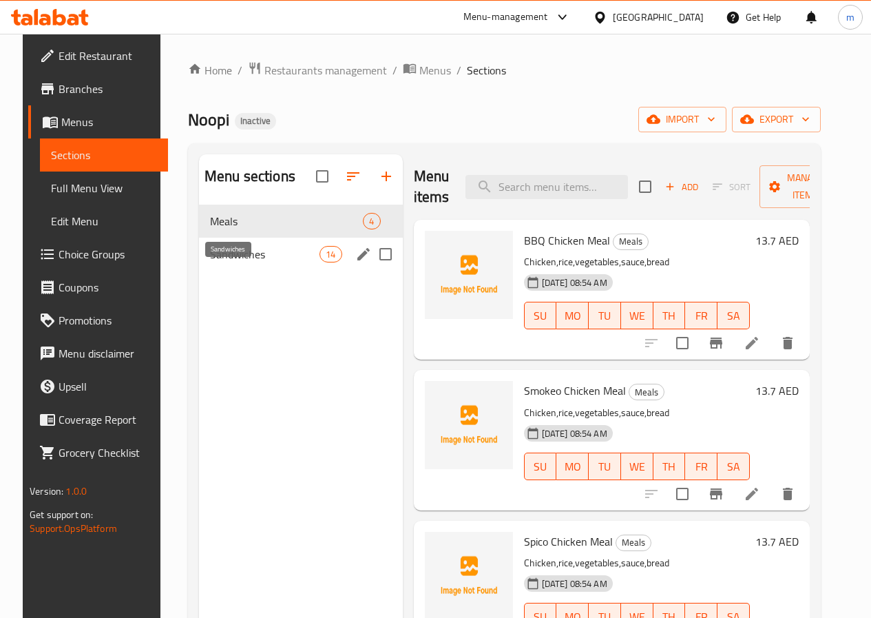
click at [243, 262] on span "Sandwiches" at bounding box center [265, 254] width 110 height 17
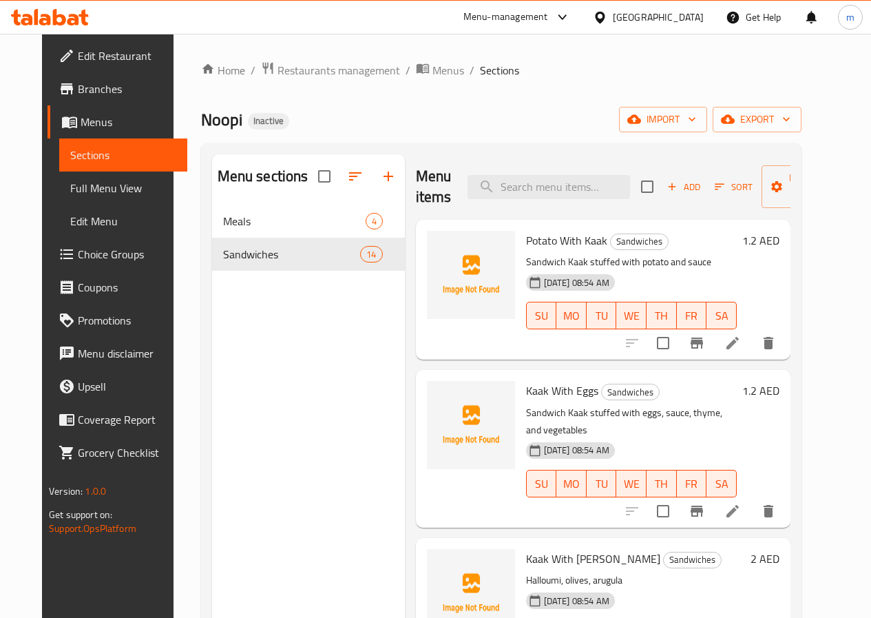
click at [300, 351] on div "Menu sections Meals 4 Sandwiches 14" at bounding box center [308, 463] width 193 height 618
click at [90, 118] on span "Menus" at bounding box center [129, 122] width 96 height 17
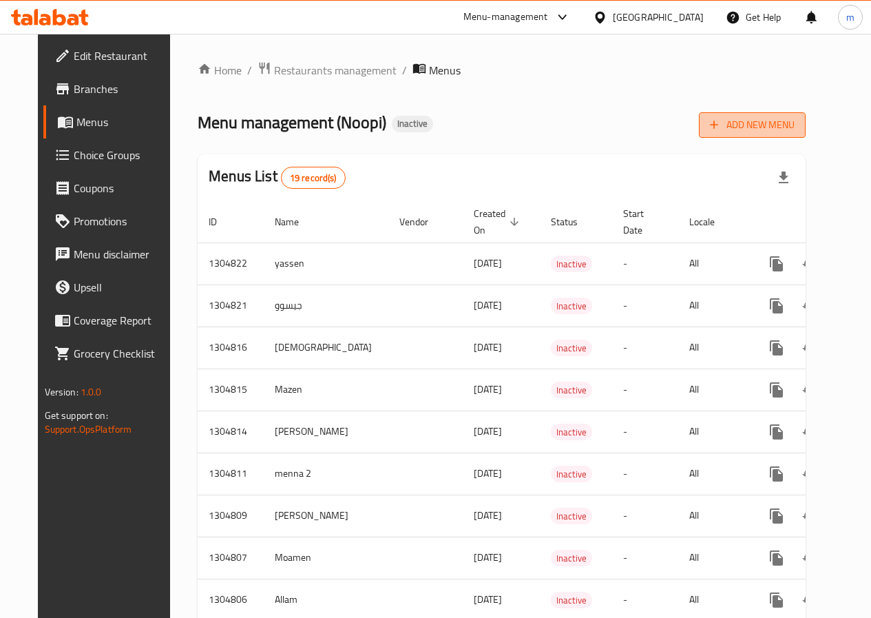
click at [786, 120] on span "Add New Menu" at bounding box center [752, 124] width 85 height 17
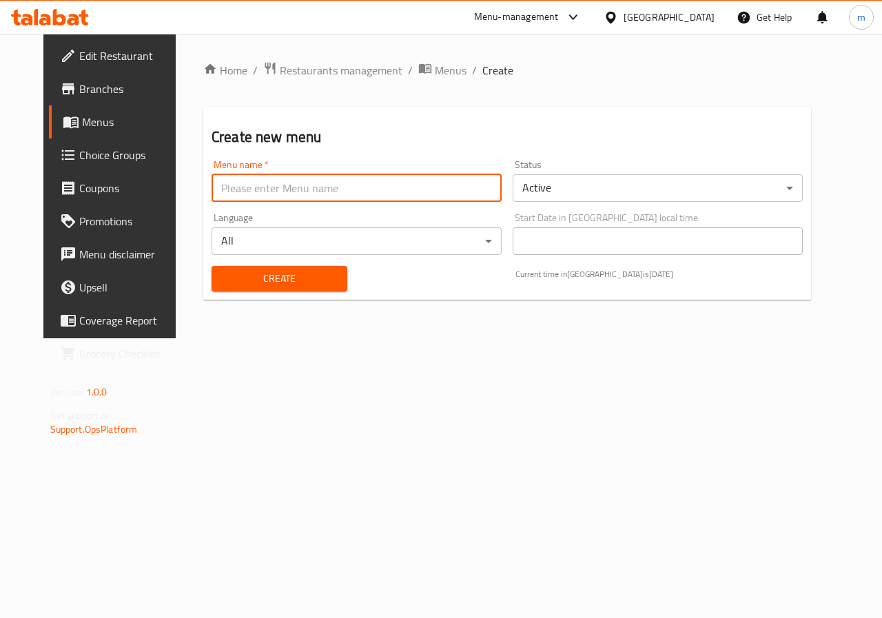
click at [354, 197] on input "text" at bounding box center [356, 188] width 290 height 28
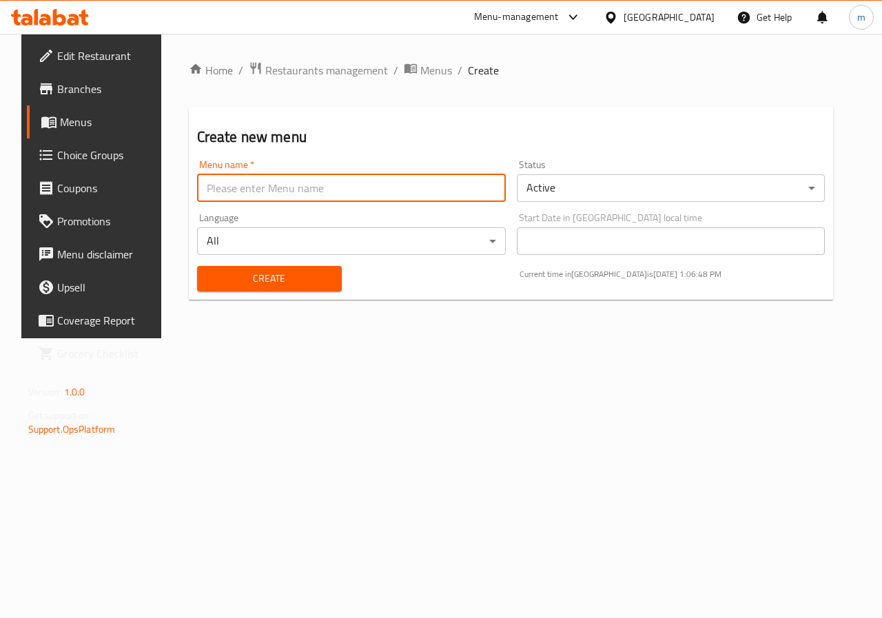
click at [197, 266] on button "Create" at bounding box center [269, 278] width 145 height 25
click at [315, 197] on input "Ateff" at bounding box center [351, 188] width 309 height 28
type input "Ateff 2"
click at [277, 266] on button "Create" at bounding box center [269, 278] width 145 height 25
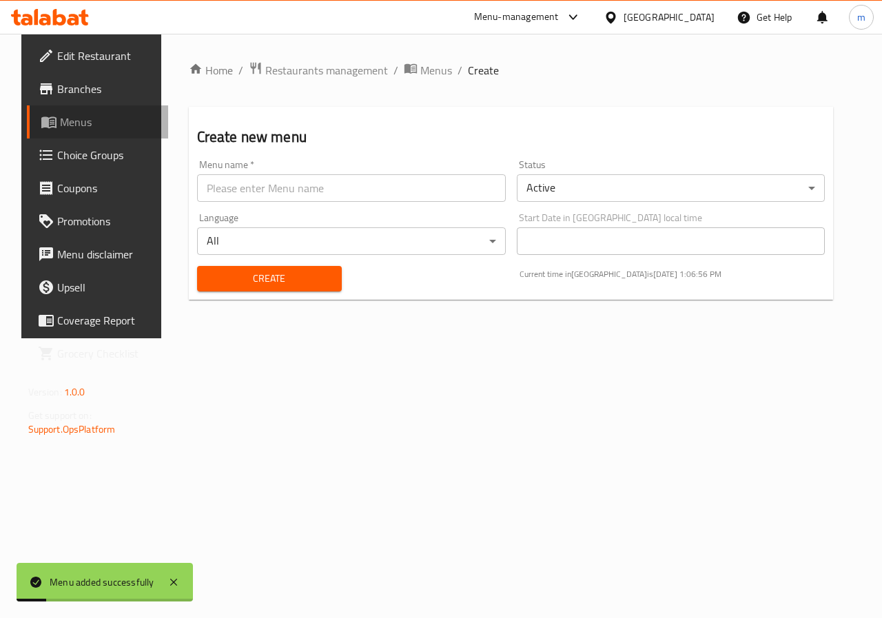
click at [41, 123] on icon at bounding box center [49, 122] width 17 height 17
